Goal: Information Seeking & Learning: Learn about a topic

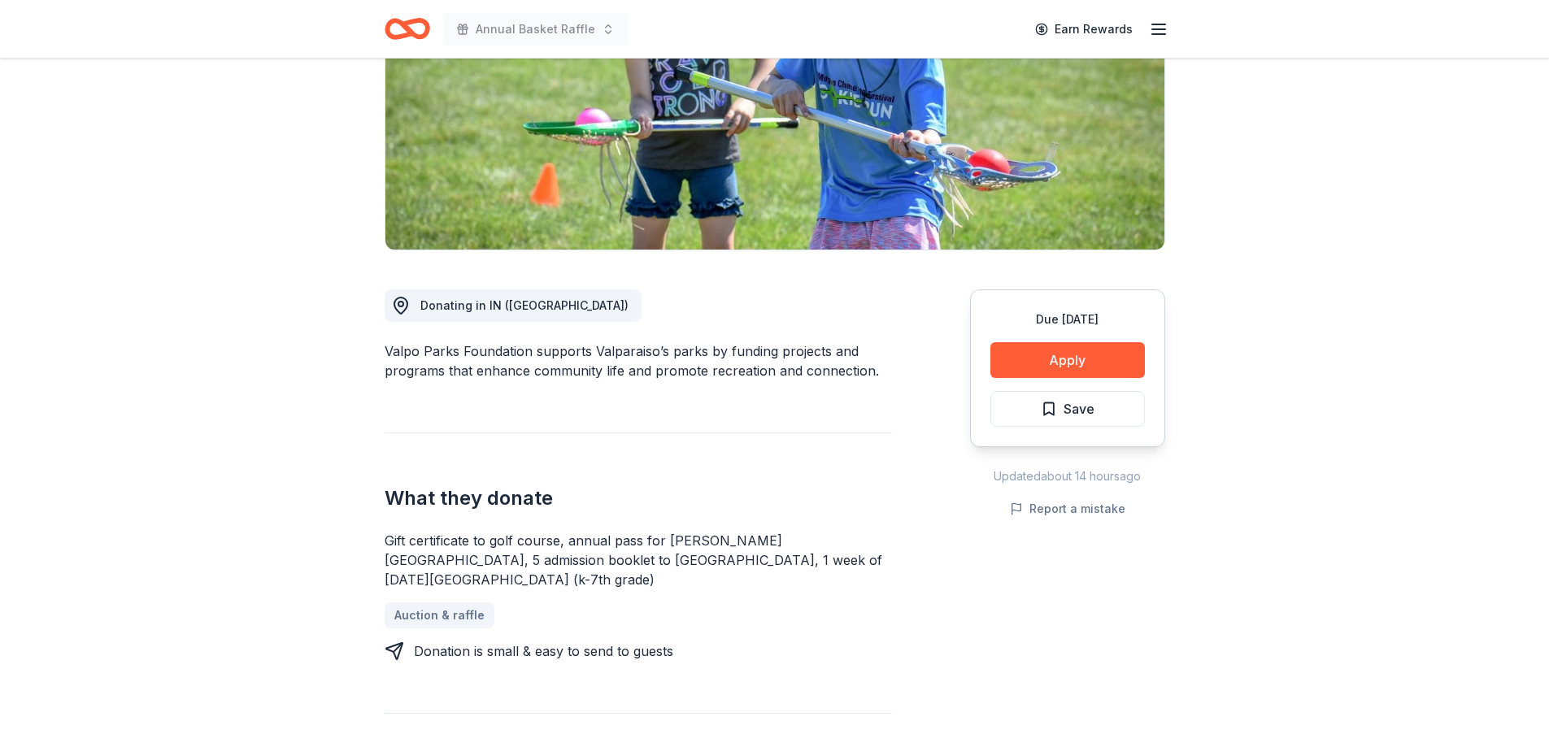
scroll to position [325, 0]
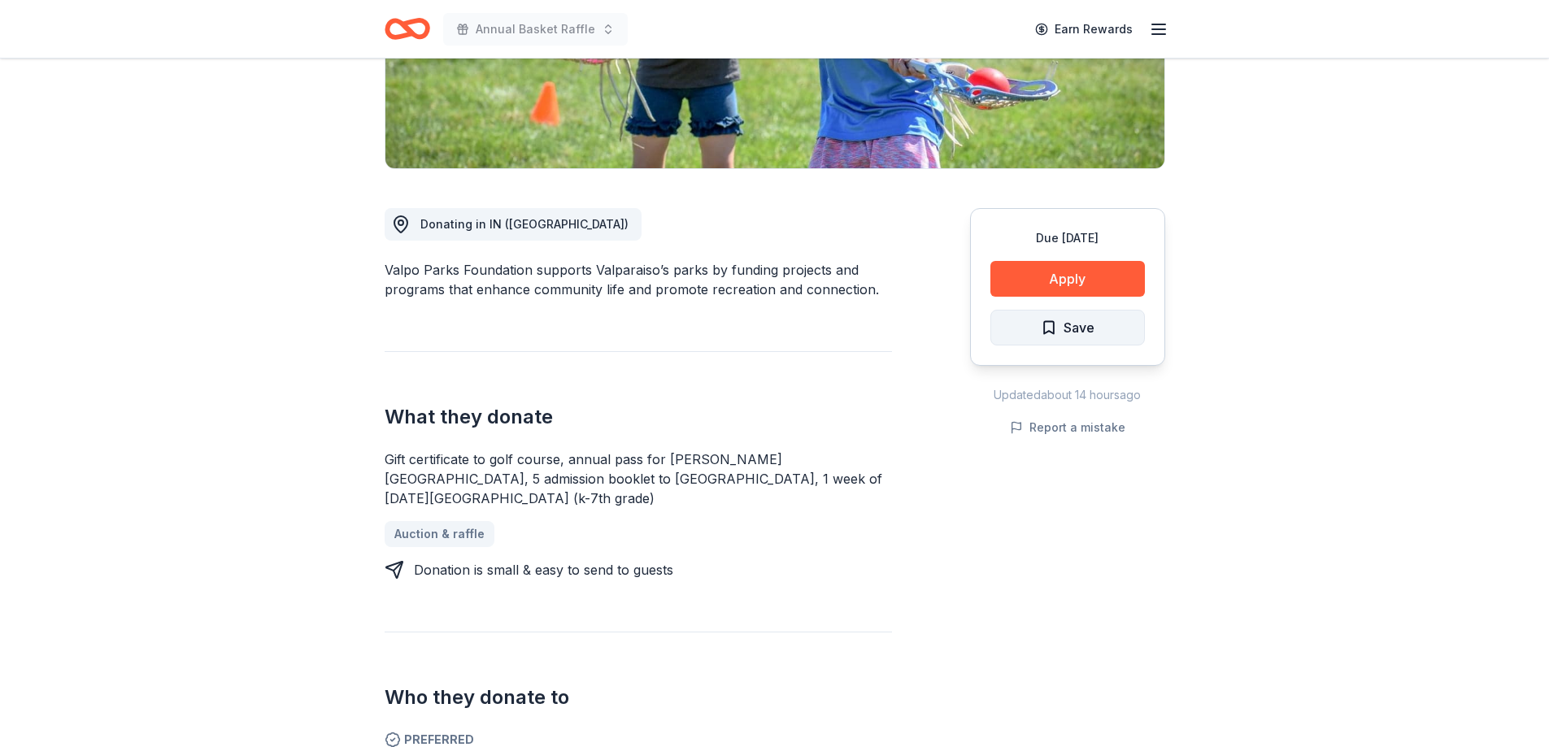
click at [1085, 342] on button "Save" at bounding box center [1068, 328] width 155 height 36
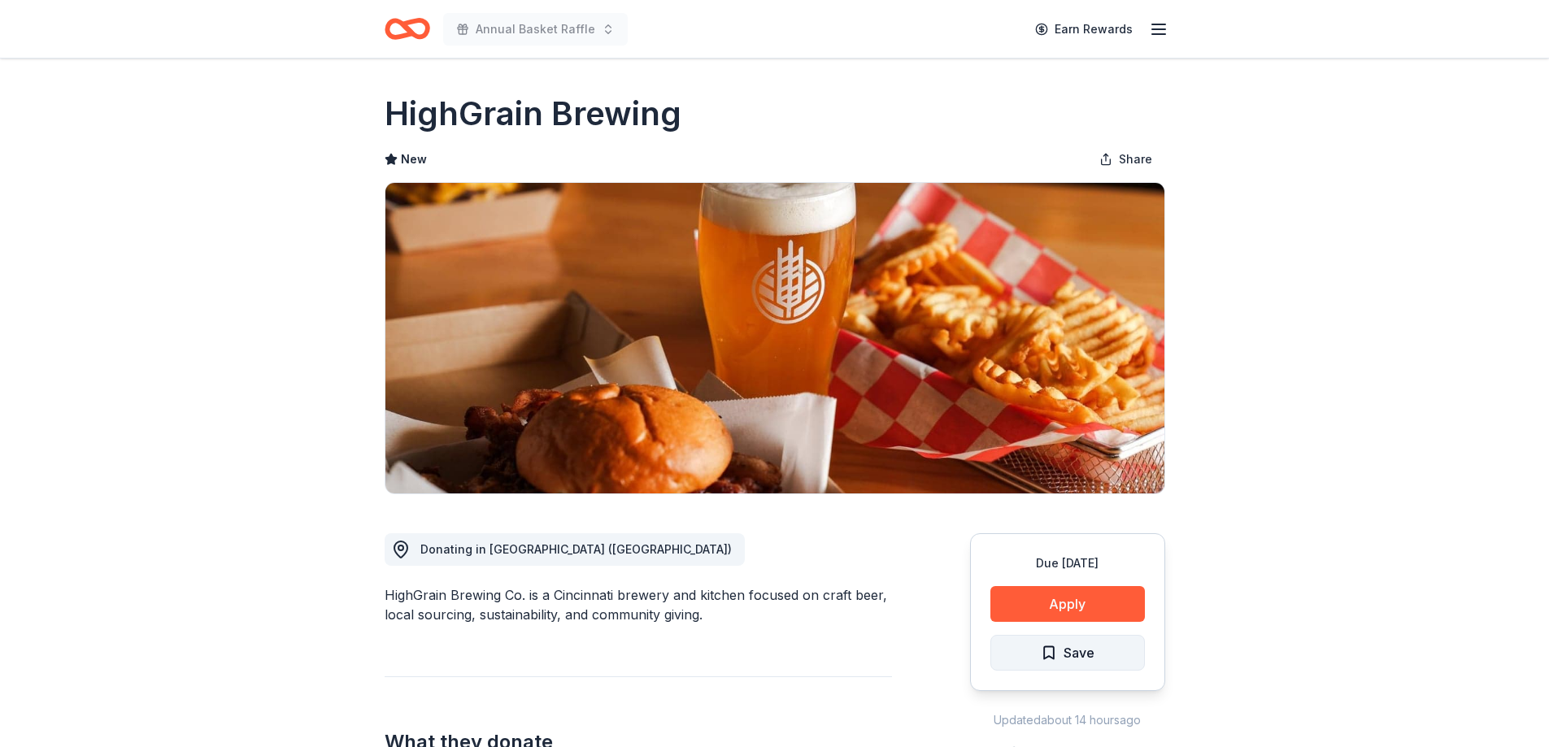
click at [1092, 654] on span "Save" at bounding box center [1079, 653] width 31 height 21
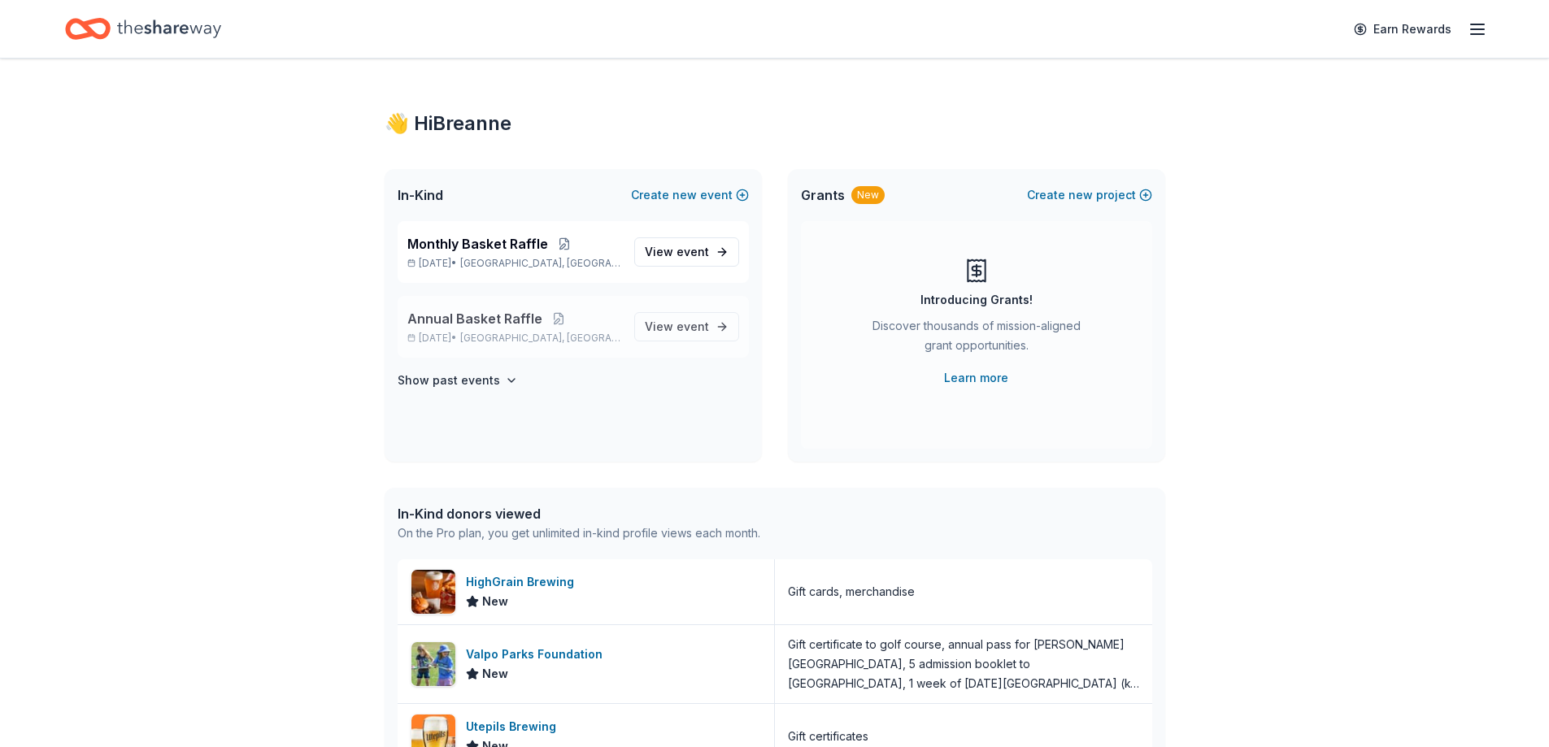
click at [597, 338] on p "[DATE] • [GEOGRAPHIC_DATA], [GEOGRAPHIC_DATA]" at bounding box center [514, 338] width 214 height 13
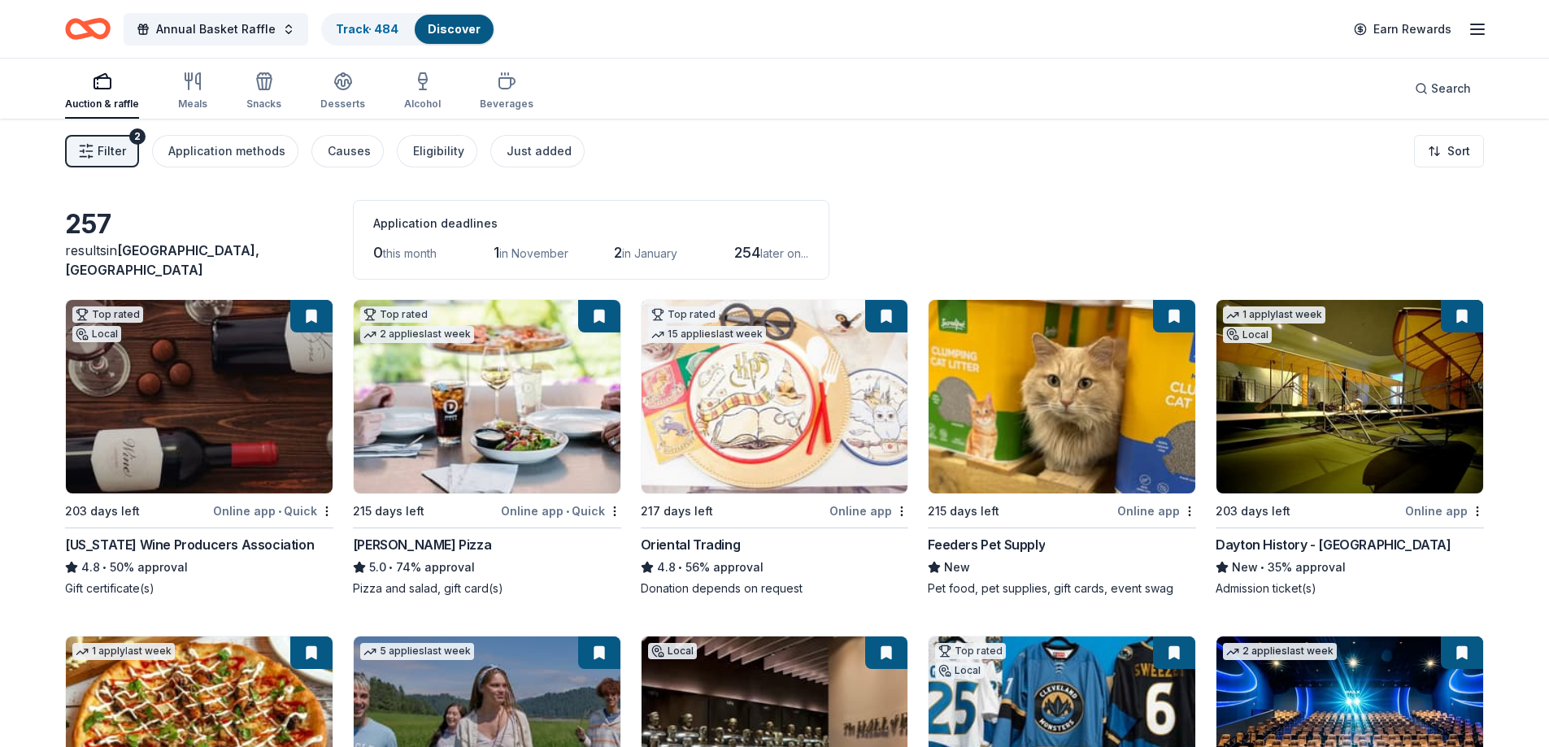
click at [111, 148] on span "Filter" at bounding box center [112, 152] width 28 height 20
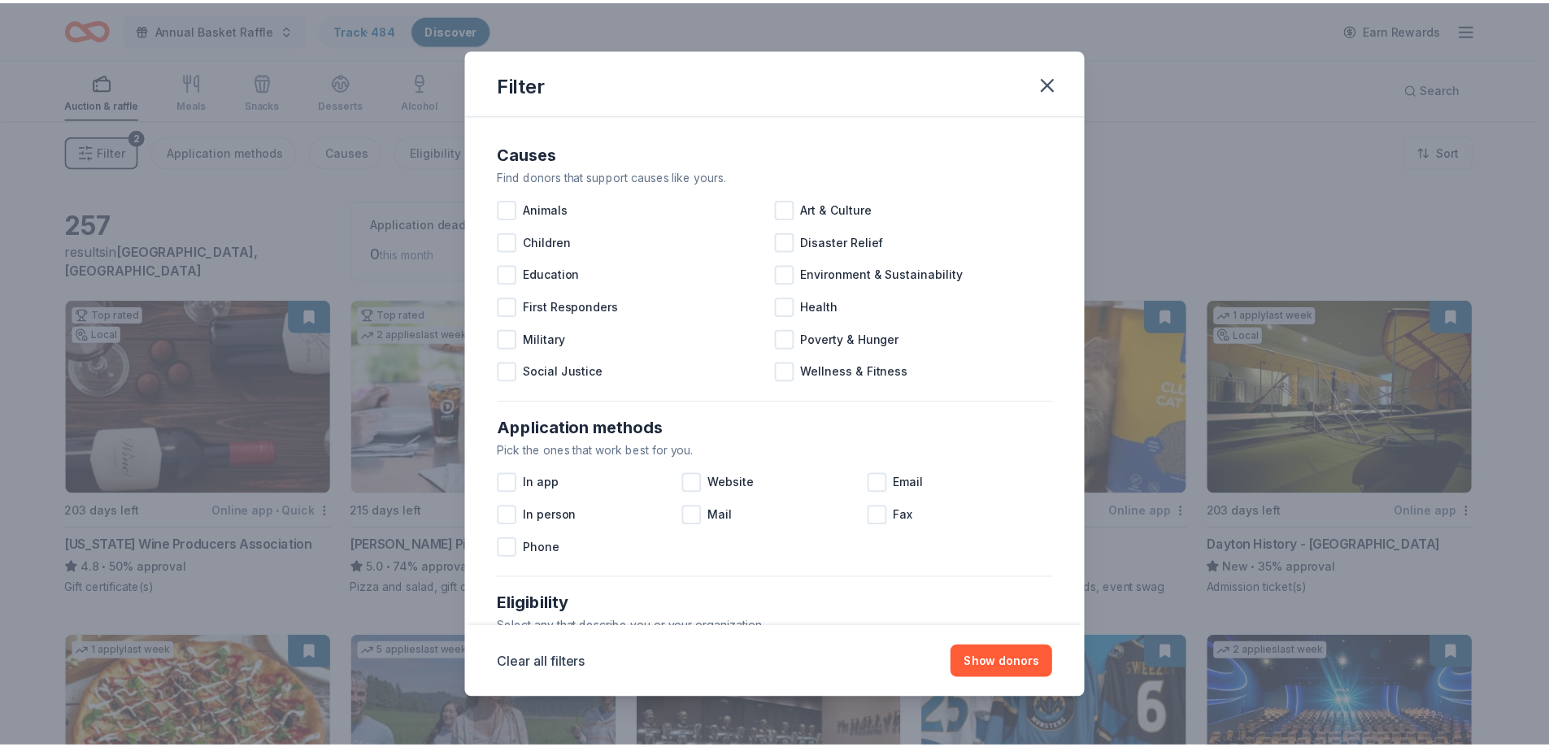
scroll to position [560, 0]
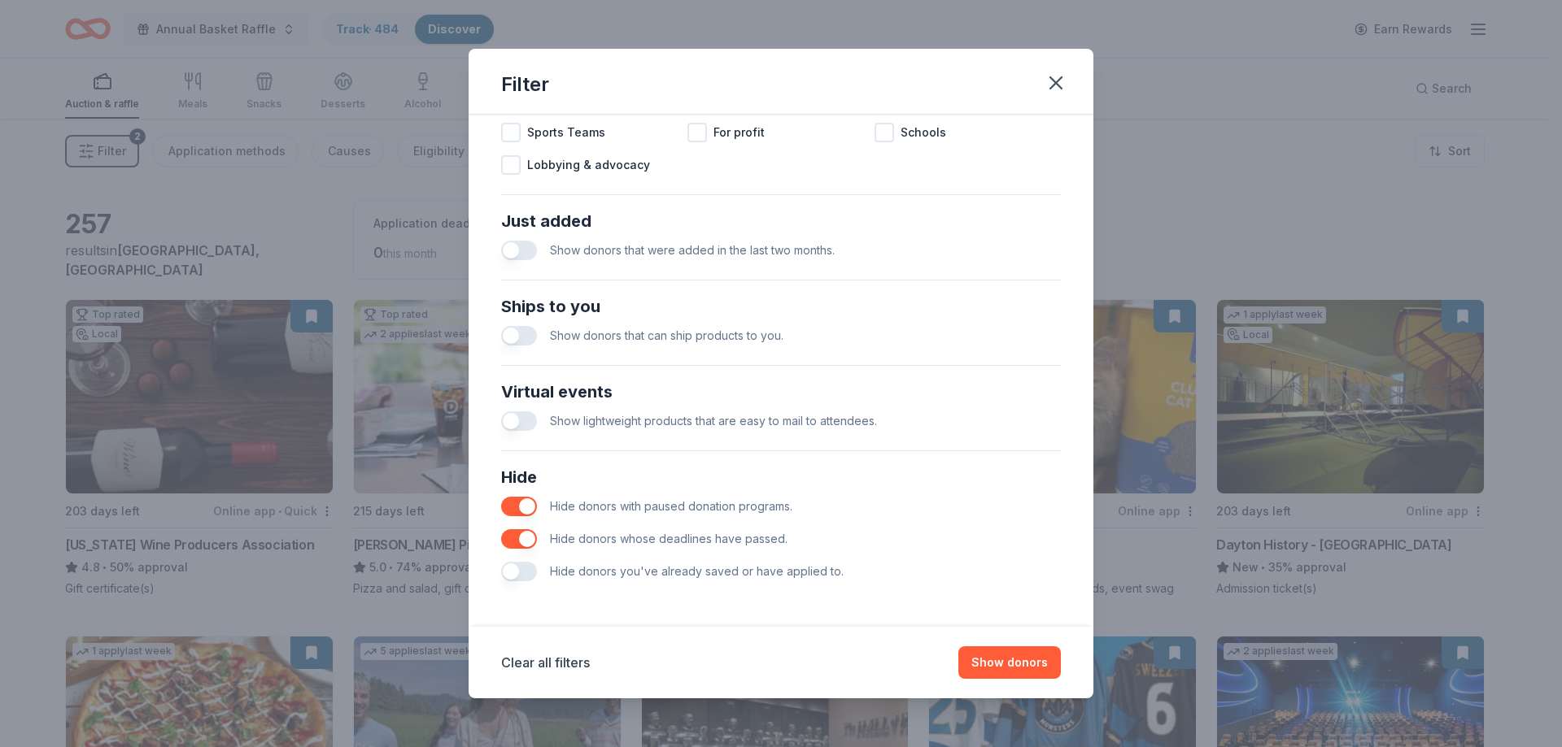
click at [529, 508] on button "button" at bounding box center [519, 507] width 36 height 20
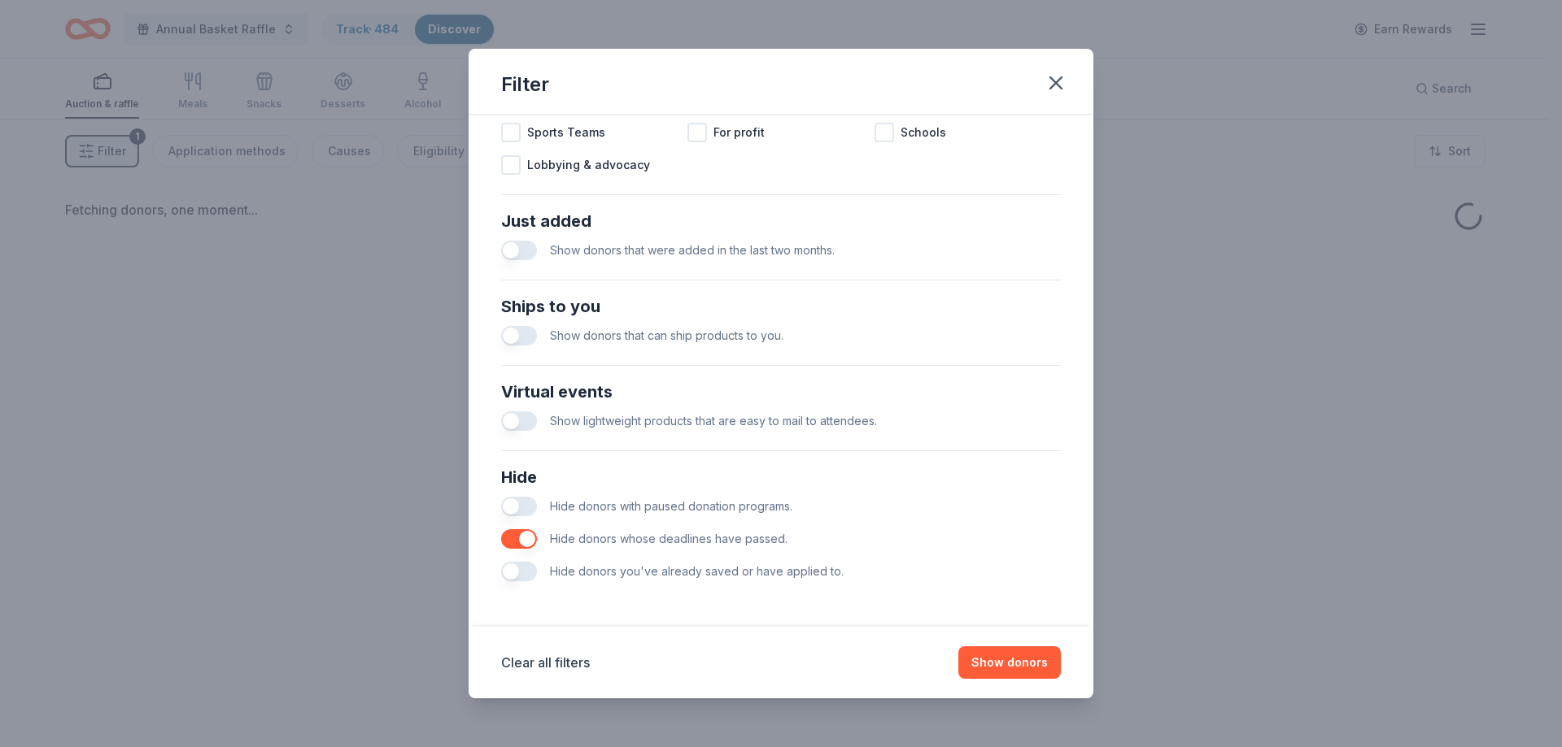
click at [523, 538] on button "button" at bounding box center [519, 539] width 36 height 20
click at [524, 572] on button "button" at bounding box center [519, 572] width 36 height 20
click at [1022, 665] on button "Show donors" at bounding box center [1009, 663] width 102 height 33
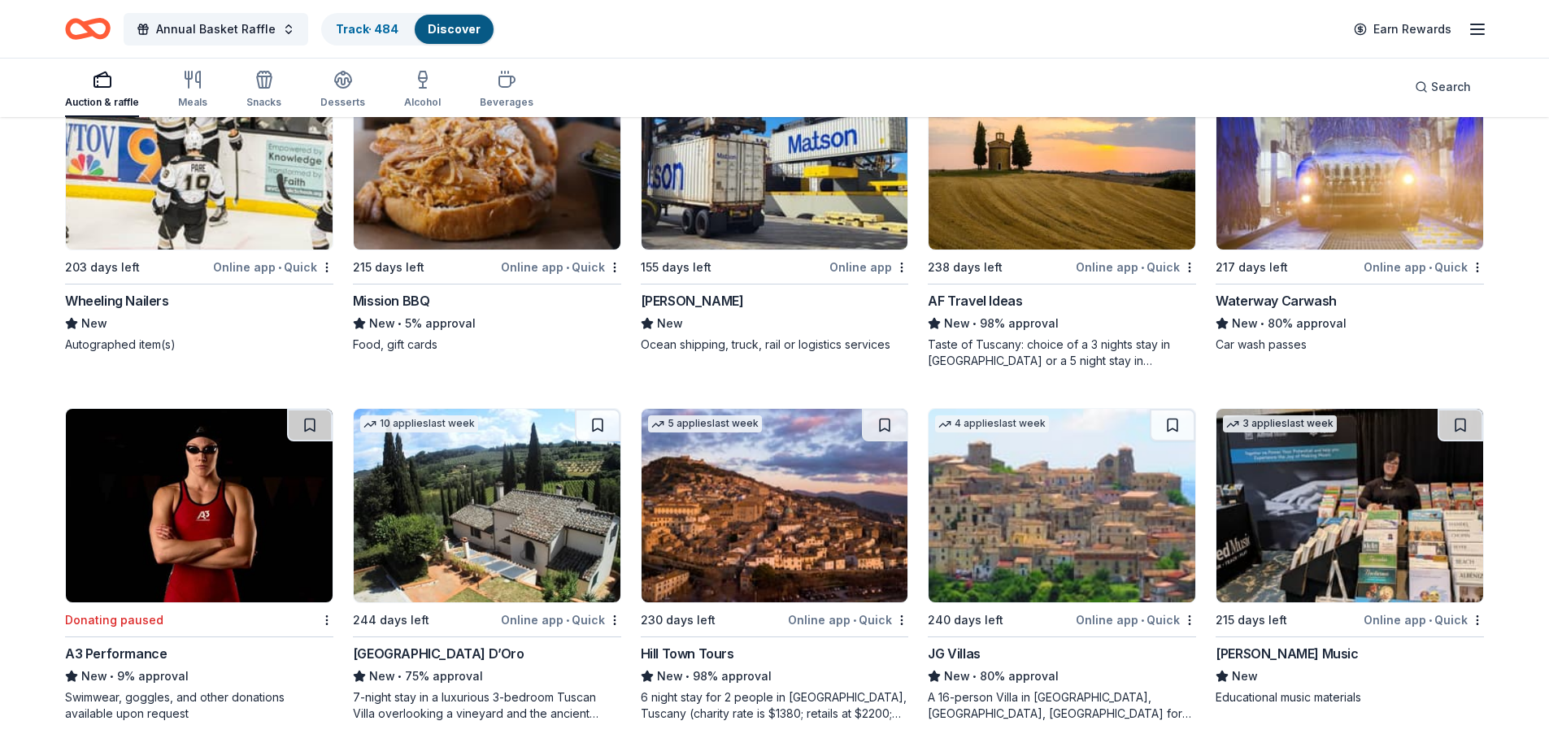
scroll to position [251, 0]
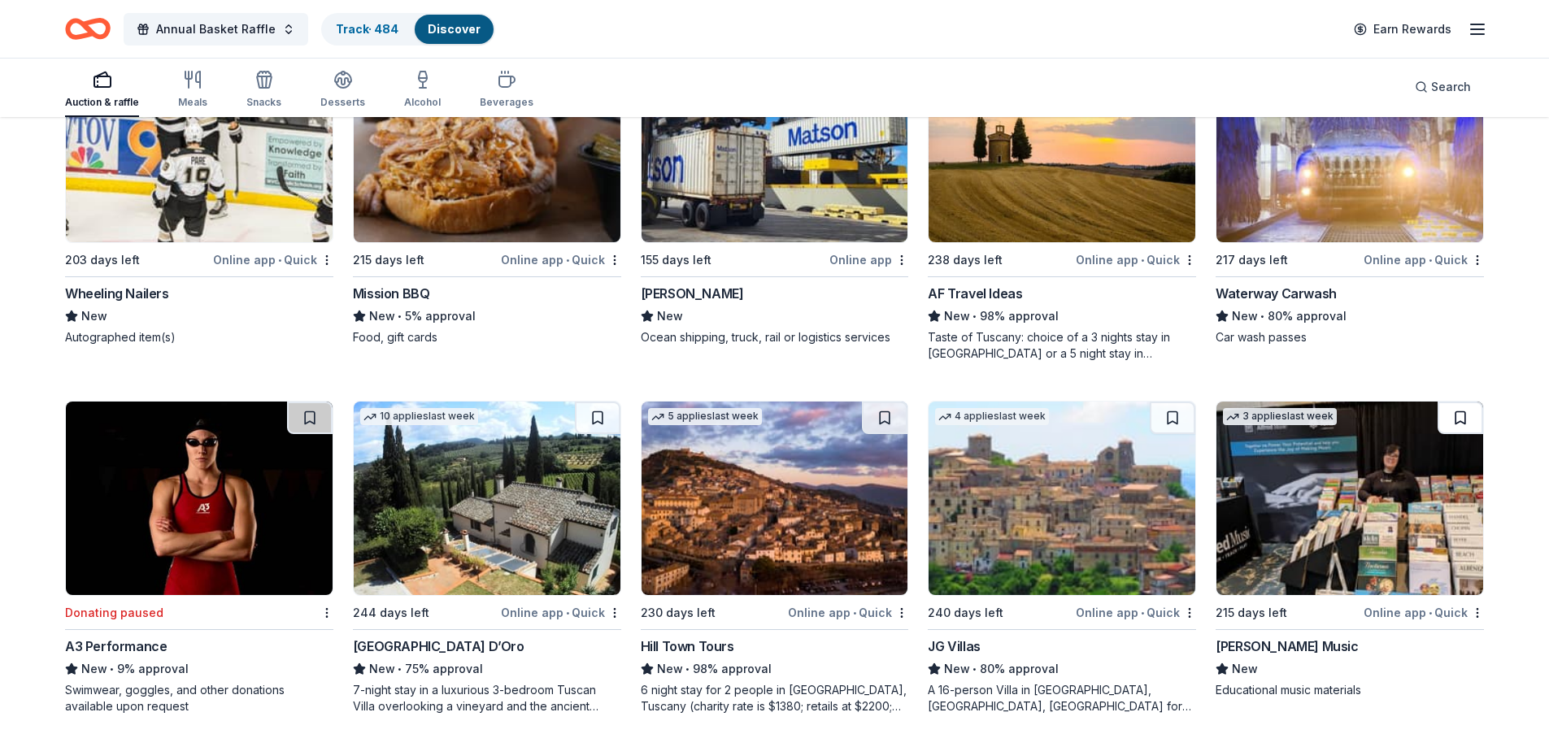
click at [1458, 417] on button at bounding box center [1461, 418] width 46 height 33
click at [517, 555] on img at bounding box center [487, 499] width 267 height 194
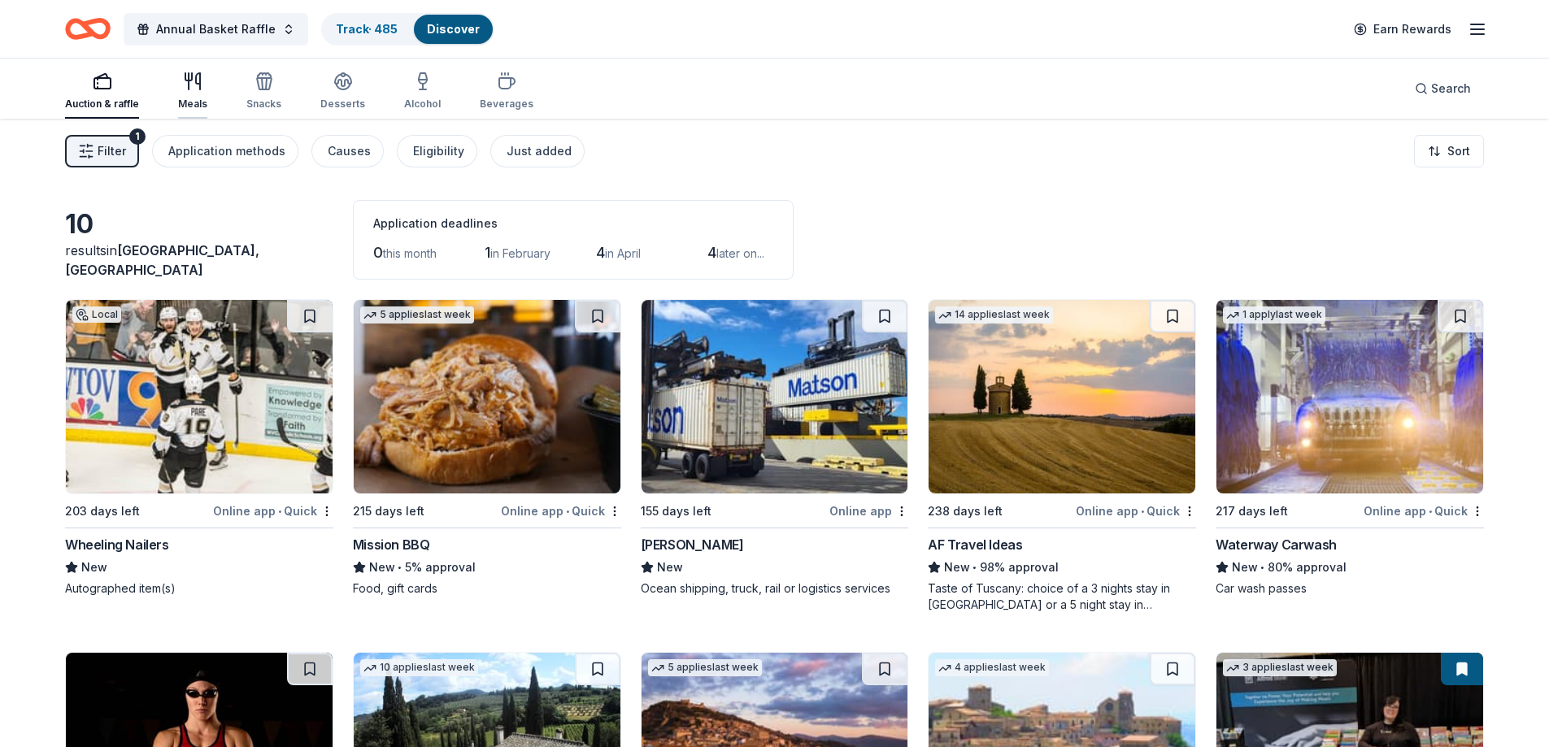
click at [191, 102] on div "Meals" at bounding box center [192, 104] width 29 height 13
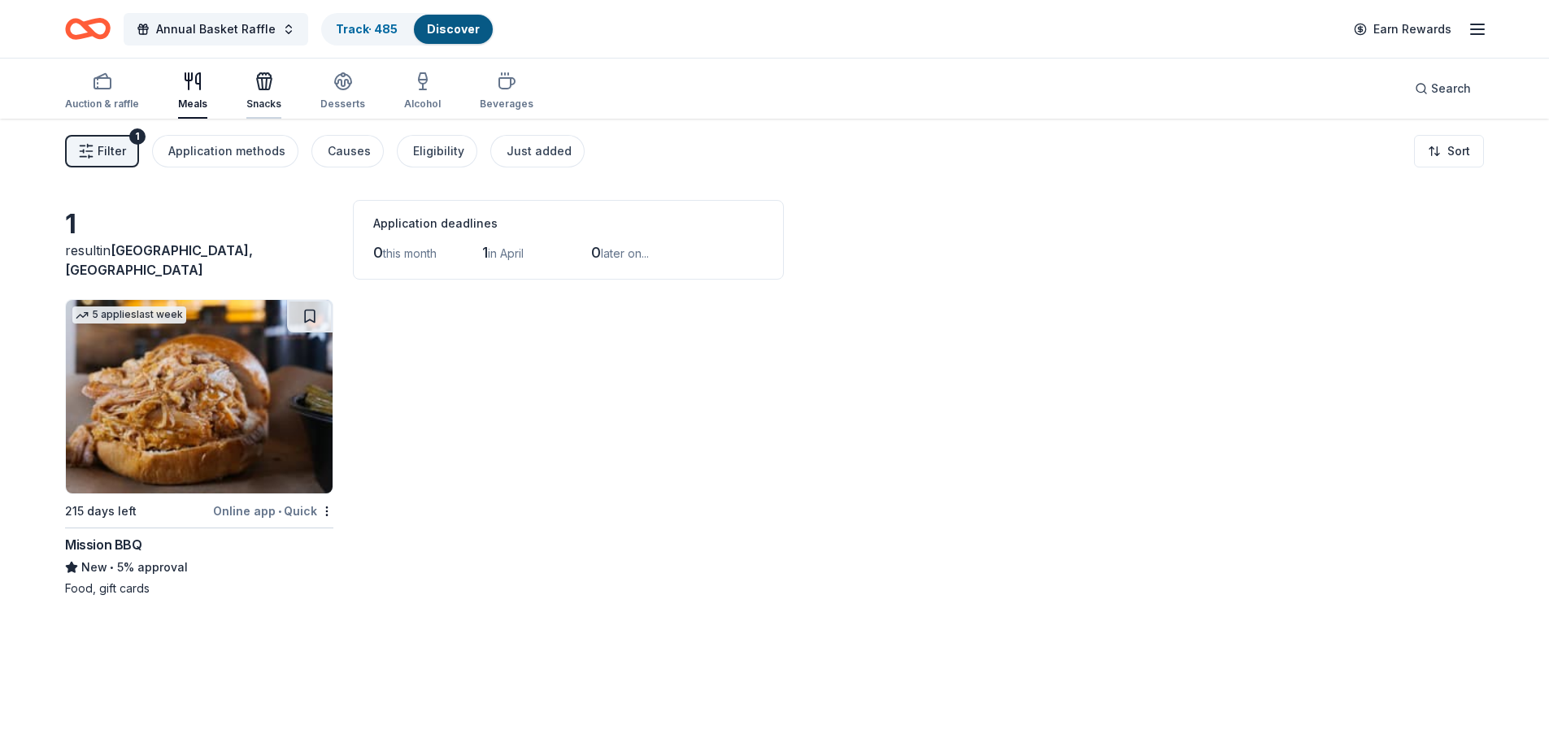
click at [268, 94] on div "Snacks" at bounding box center [263, 91] width 35 height 39
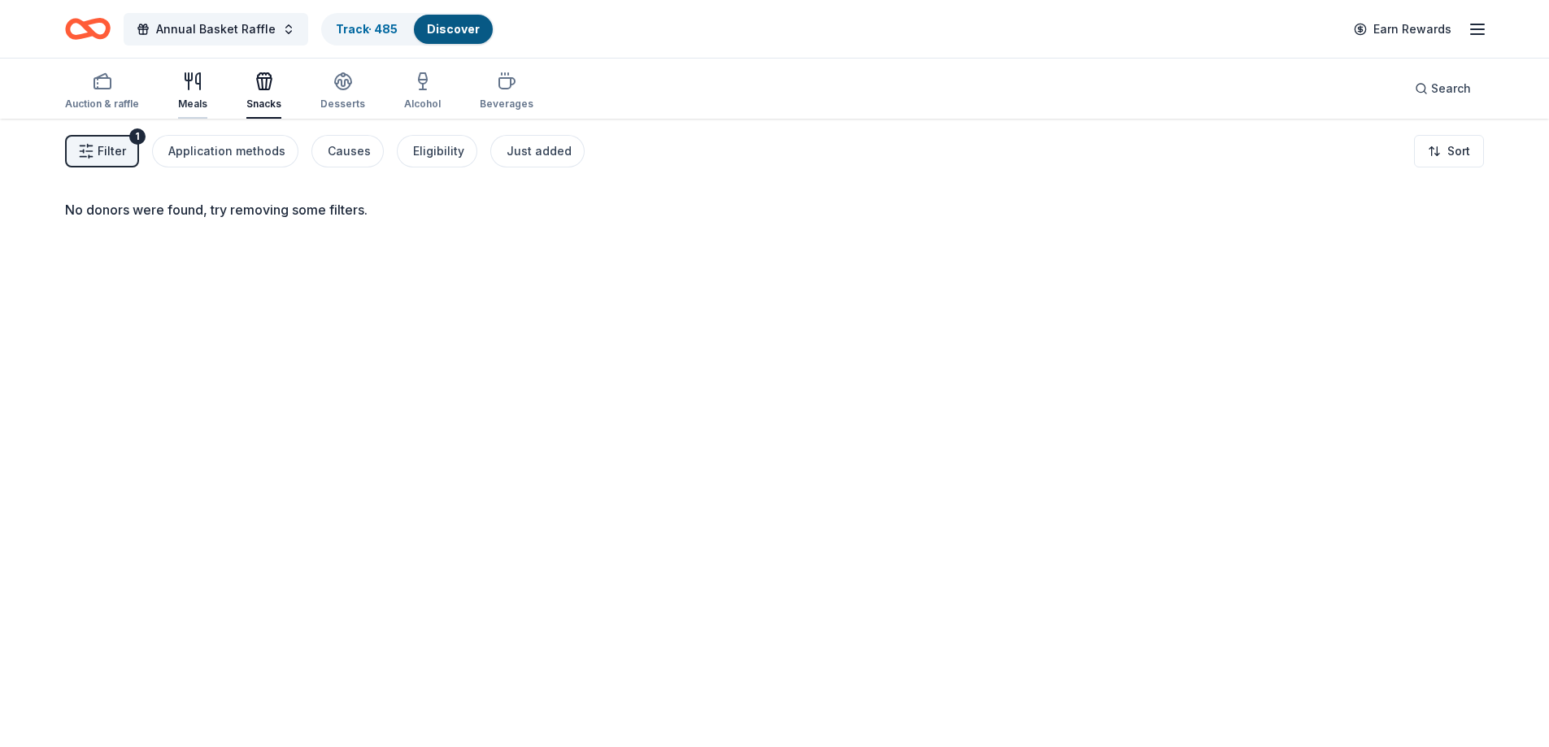
click at [197, 98] on div "Meals" at bounding box center [192, 104] width 29 height 13
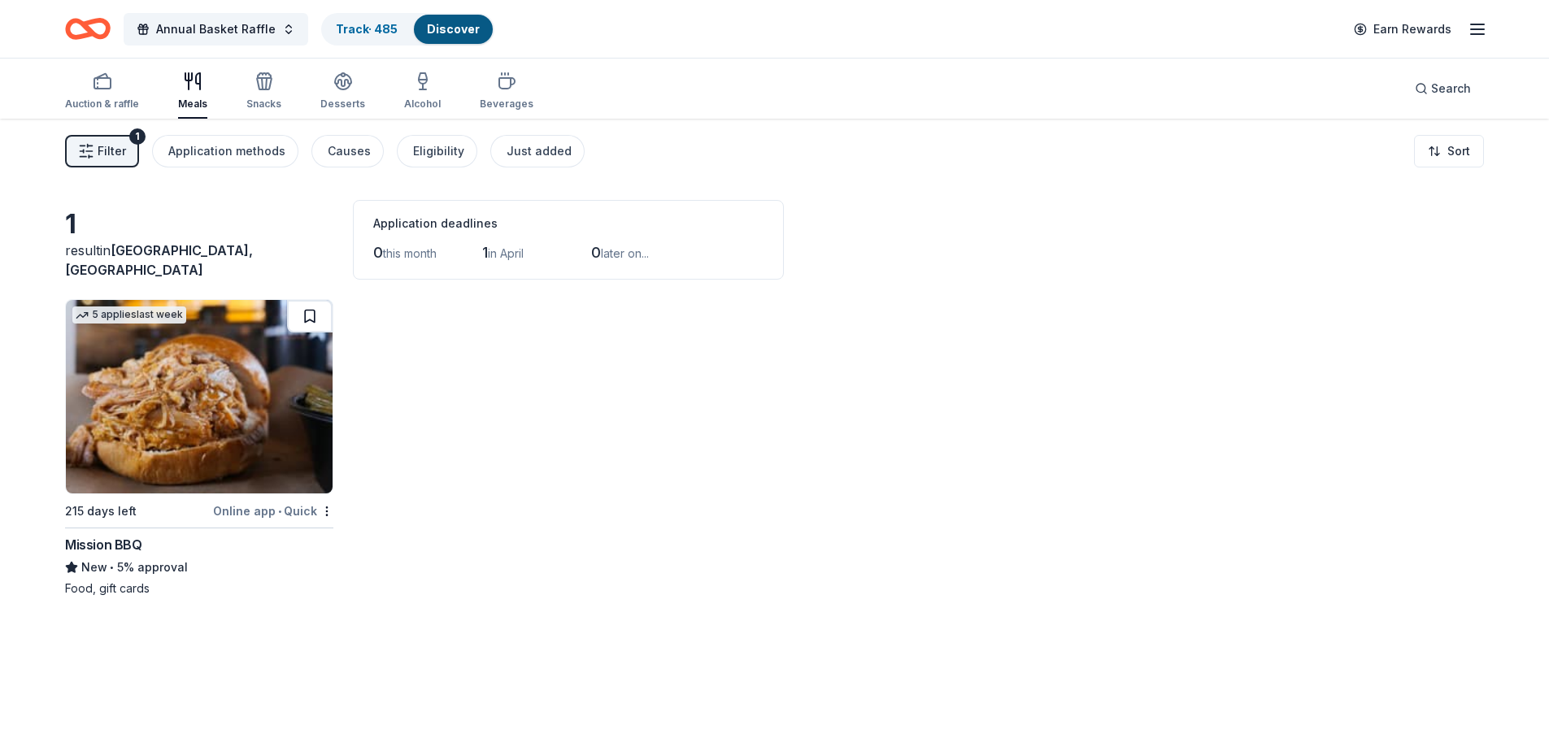
click at [303, 315] on button at bounding box center [310, 316] width 46 height 33
click at [334, 91] on div "Desserts" at bounding box center [342, 91] width 45 height 39
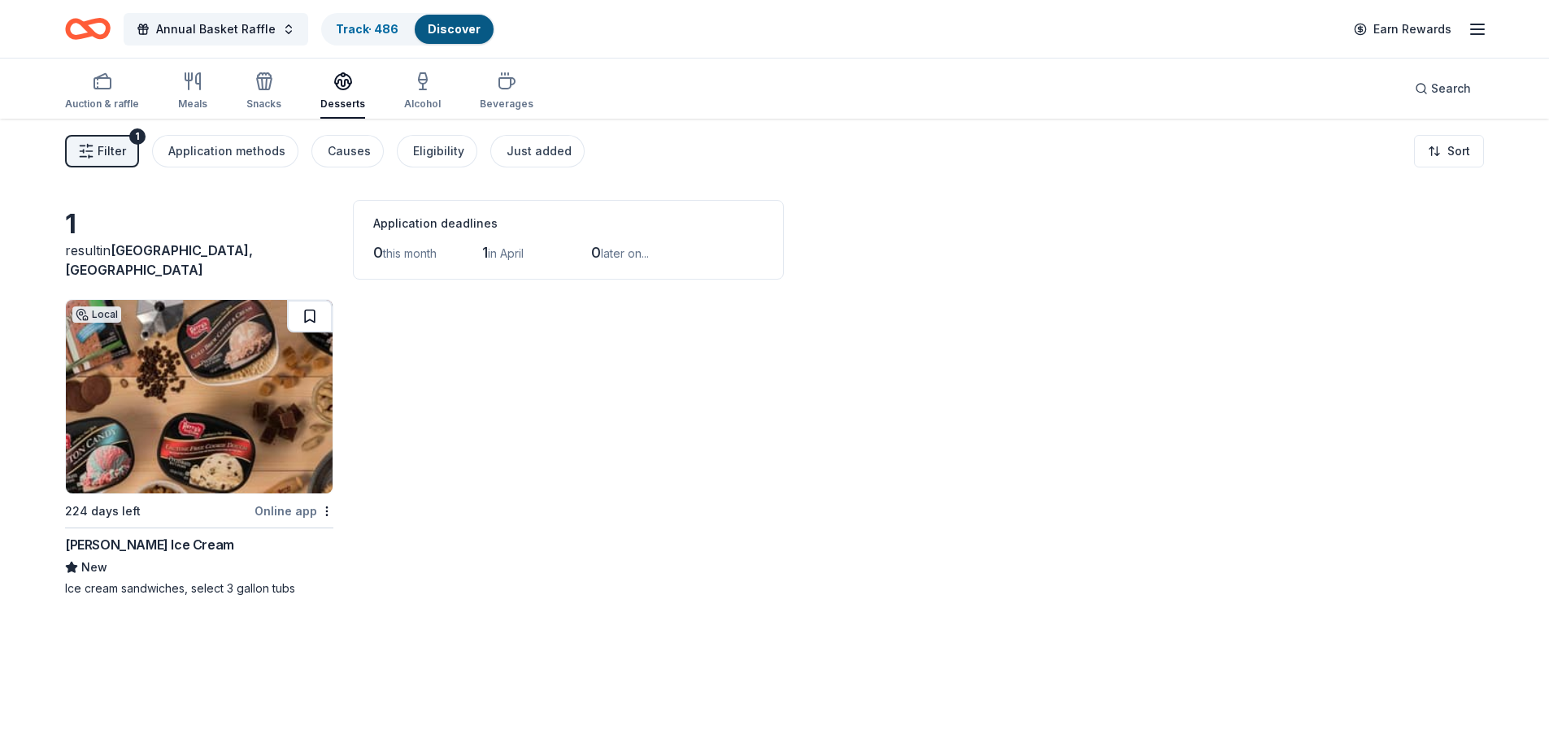
click at [312, 320] on button at bounding box center [310, 316] width 46 height 33
click at [413, 85] on icon "button" at bounding box center [423, 82] width 20 height 20
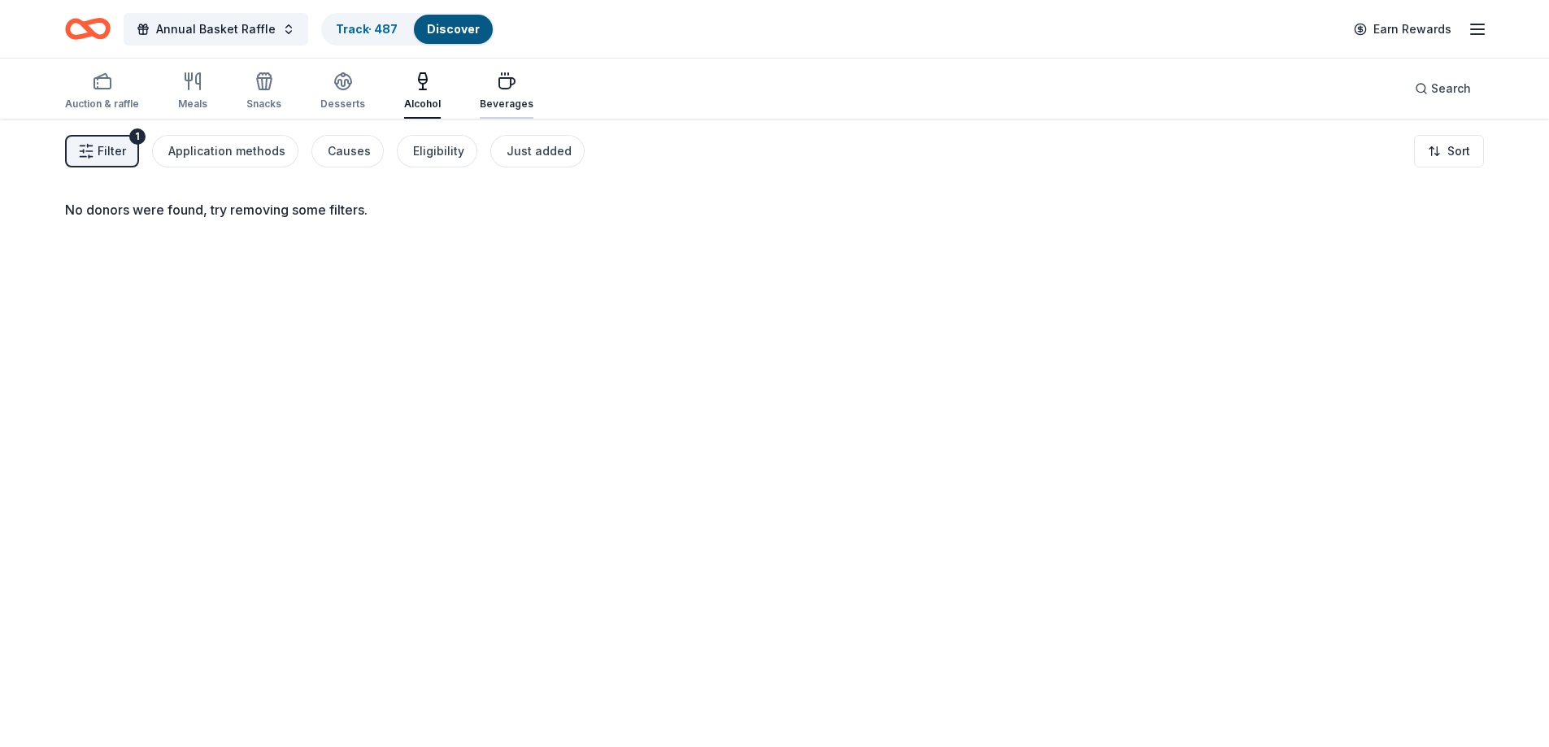
click at [481, 76] on div "button" at bounding box center [507, 82] width 54 height 20
